Goal: Ask a question

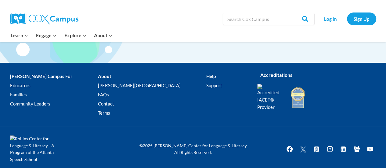
scroll to position [1215, 0]
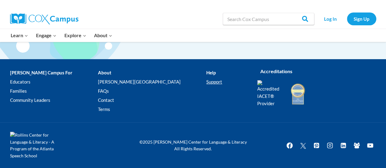
click at [206, 85] on link "Support" at bounding box center [227, 82] width 42 height 9
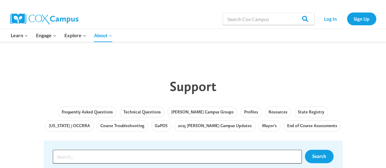
click at [156, 150] on input "Search input" at bounding box center [177, 157] width 249 height 14
type input "email"
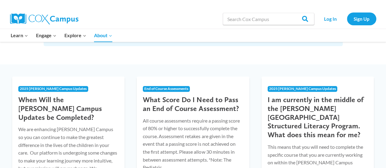
scroll to position [183, 0]
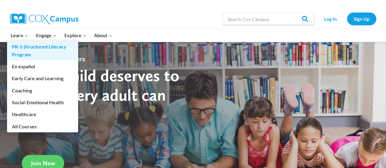
click at [23, 49] on link "PK-5 Structured Literacy Program" at bounding box center [42, 51] width 71 height 20
